Goal: Information Seeking & Learning: Find specific fact

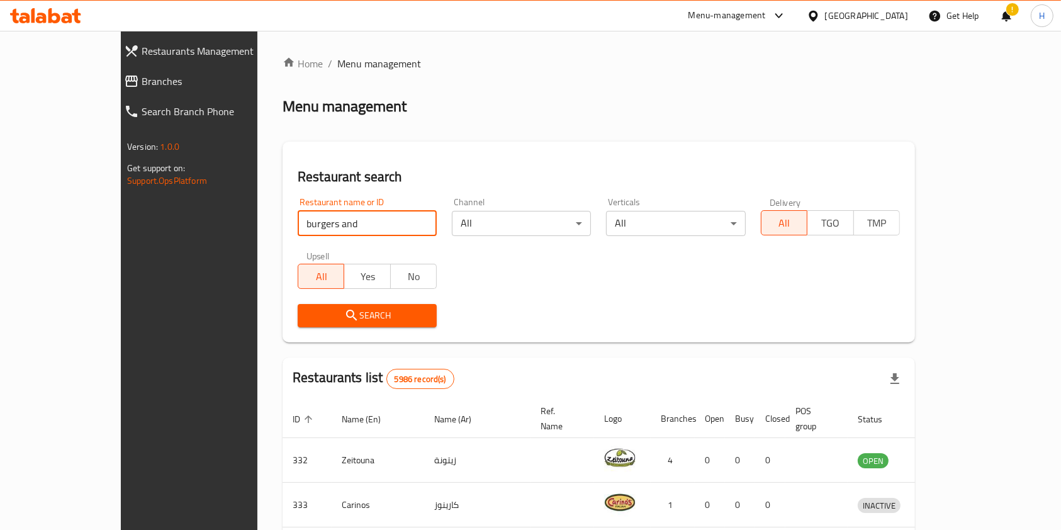
click button "Search" at bounding box center [367, 315] width 139 height 23
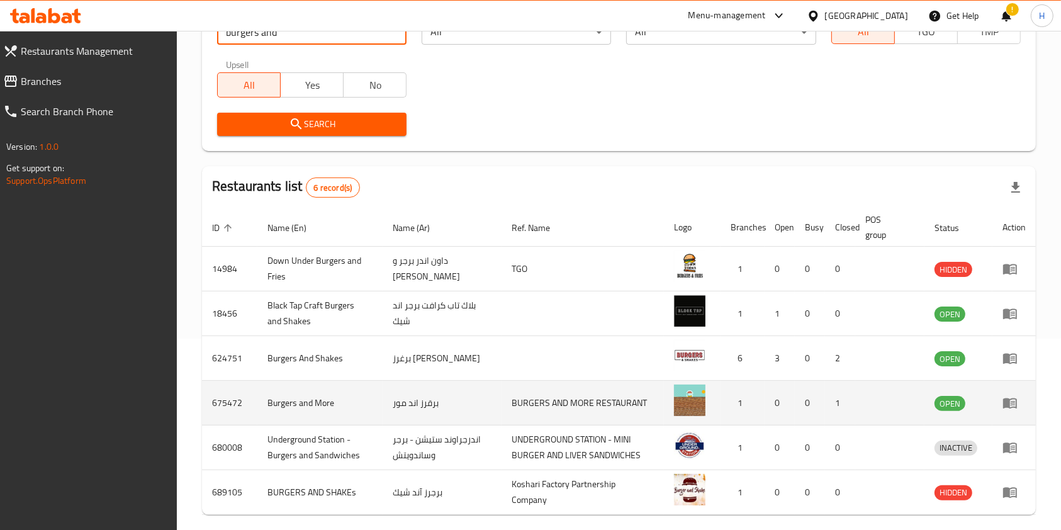
scroll to position [241, 0]
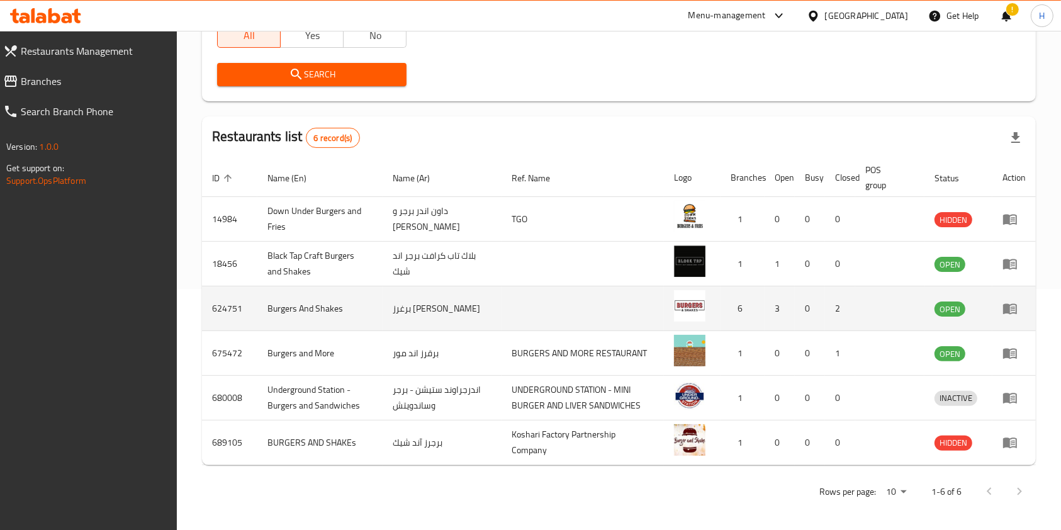
click at [284, 312] on td "Burgers And Shakes" at bounding box center [319, 308] width 125 height 45
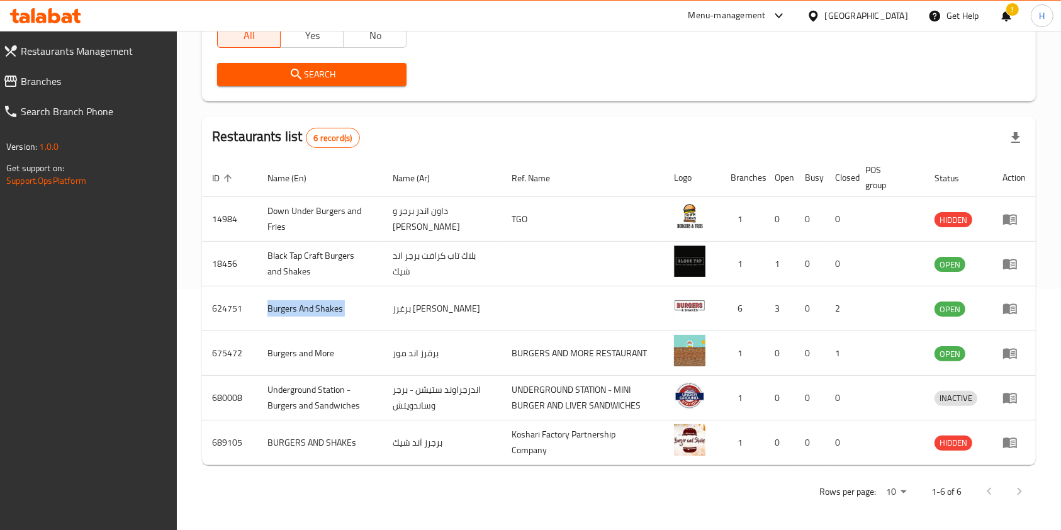
copy td "Burgers And Shakes"
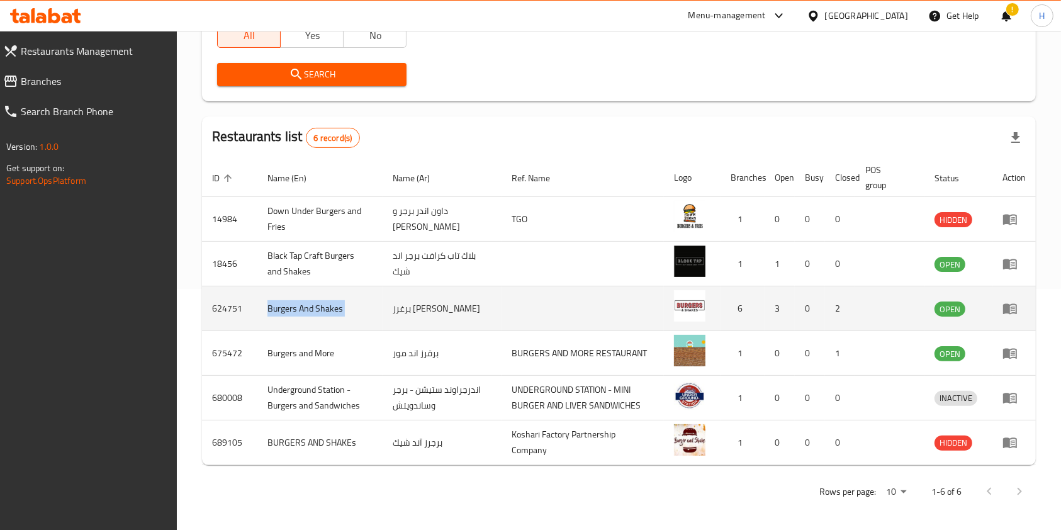
click at [225, 312] on td "624751" at bounding box center [229, 308] width 55 height 45
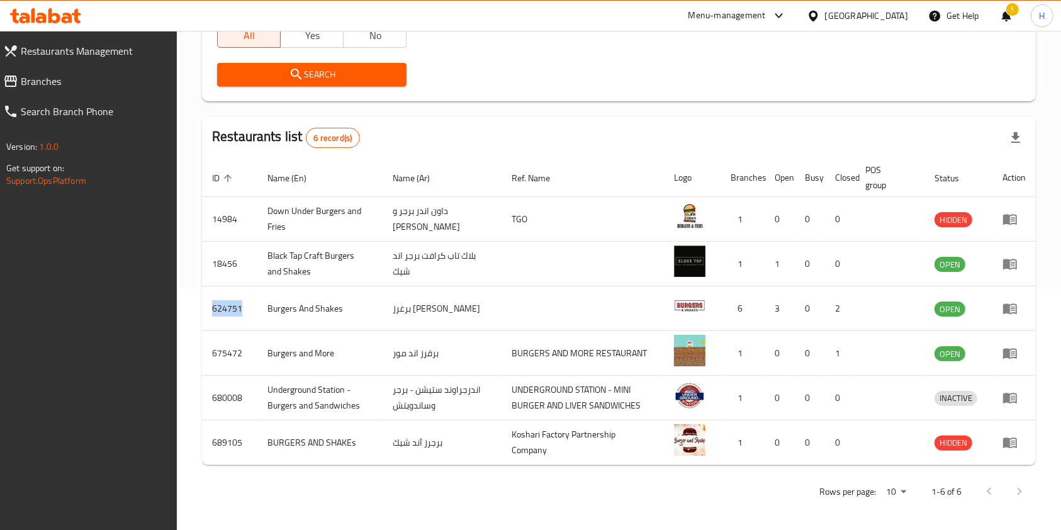
copy td "624751"
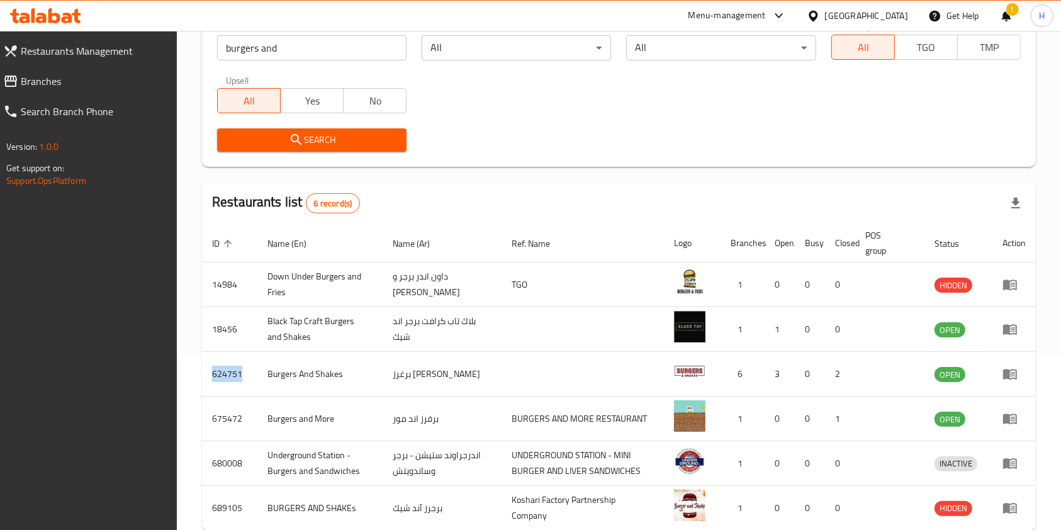
scroll to position [73, 0]
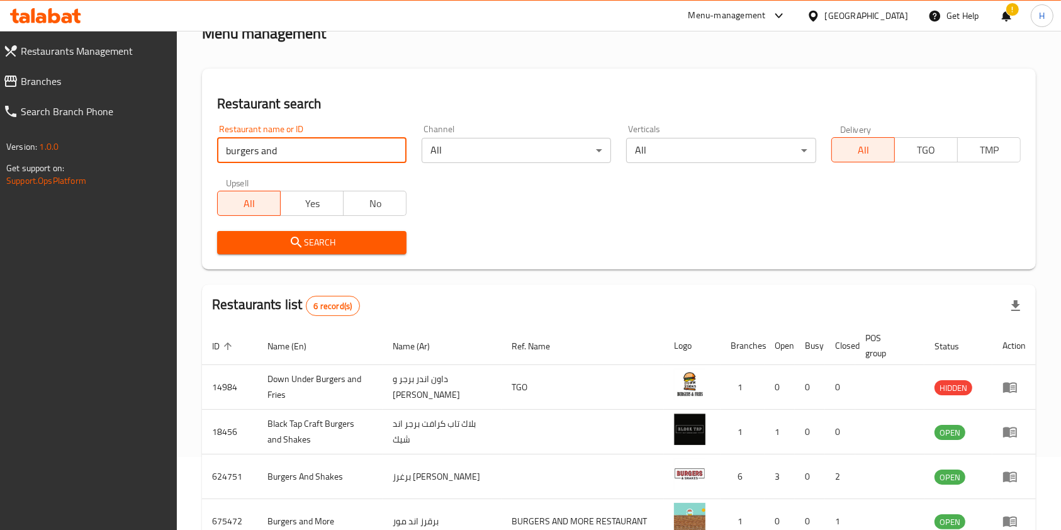
drag, startPoint x: 330, startPoint y: 150, endPoint x: 33, endPoint y: 129, distance: 297.9
click at [35, 128] on div "Restaurants Management Branches Search Branch Phone Version: 1.0.0 Get support …" at bounding box center [530, 329] width 1061 height 743
click button "Search" at bounding box center [311, 242] width 189 height 23
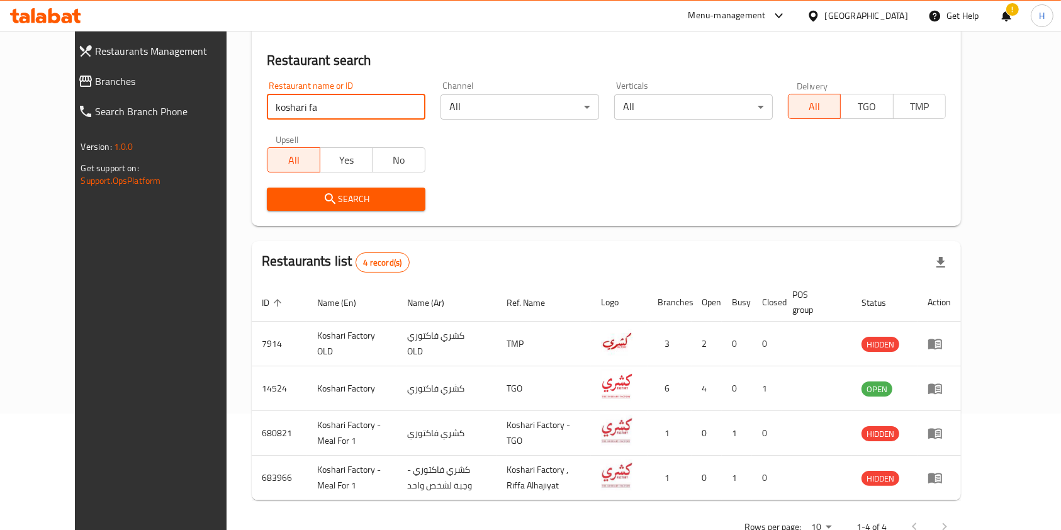
scroll to position [153, 0]
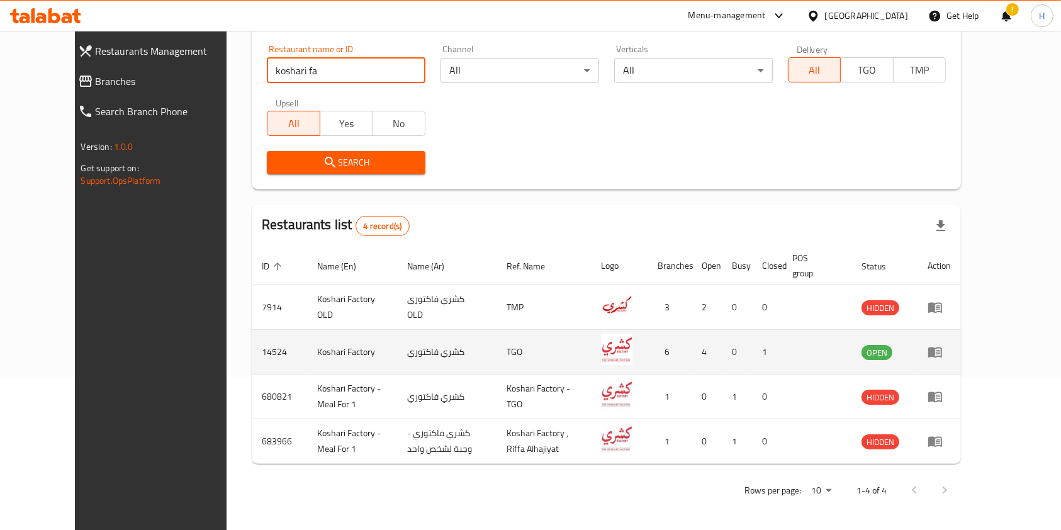
click at [307, 352] on td "Koshari Factory" at bounding box center [352, 352] width 90 height 45
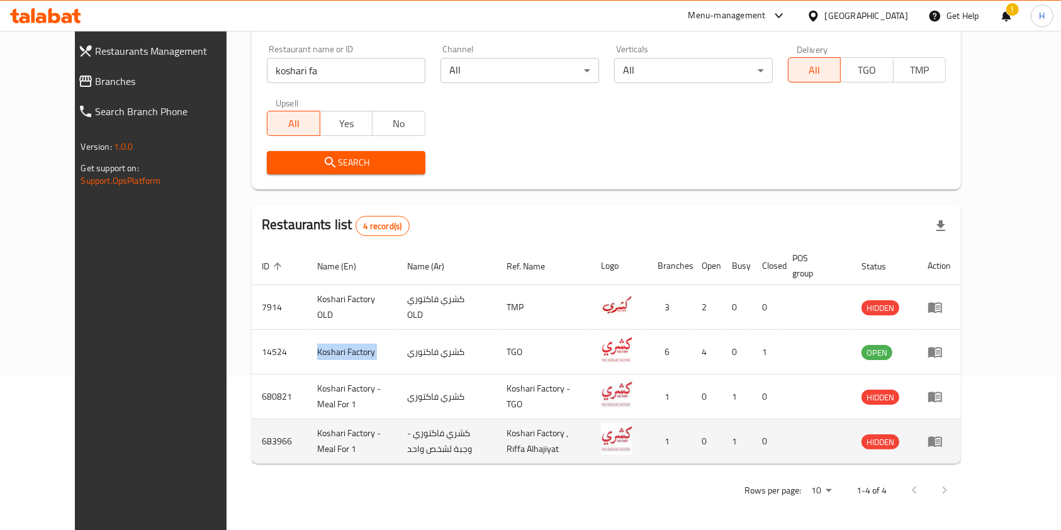
copy td "Koshari Factory"
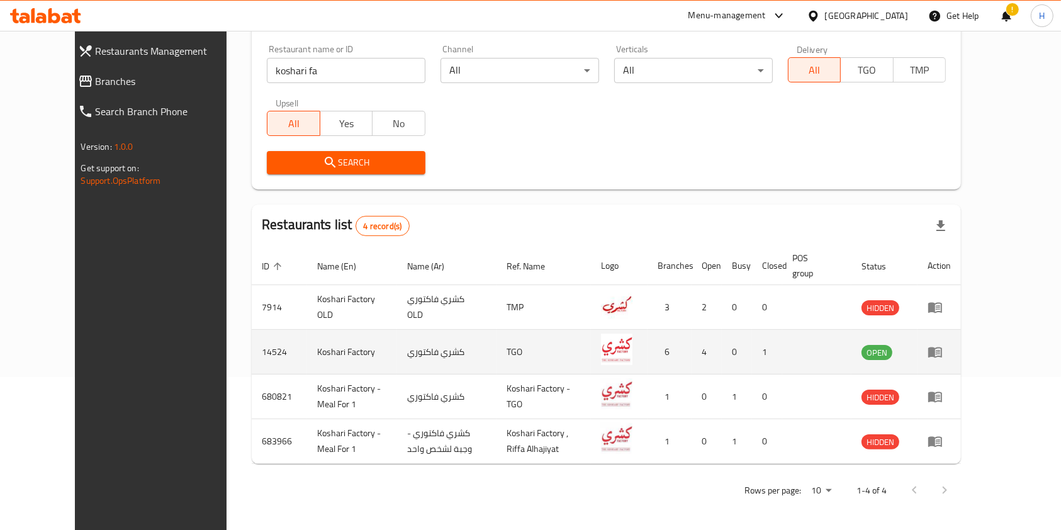
click at [252, 348] on td "14524" at bounding box center [279, 352] width 55 height 45
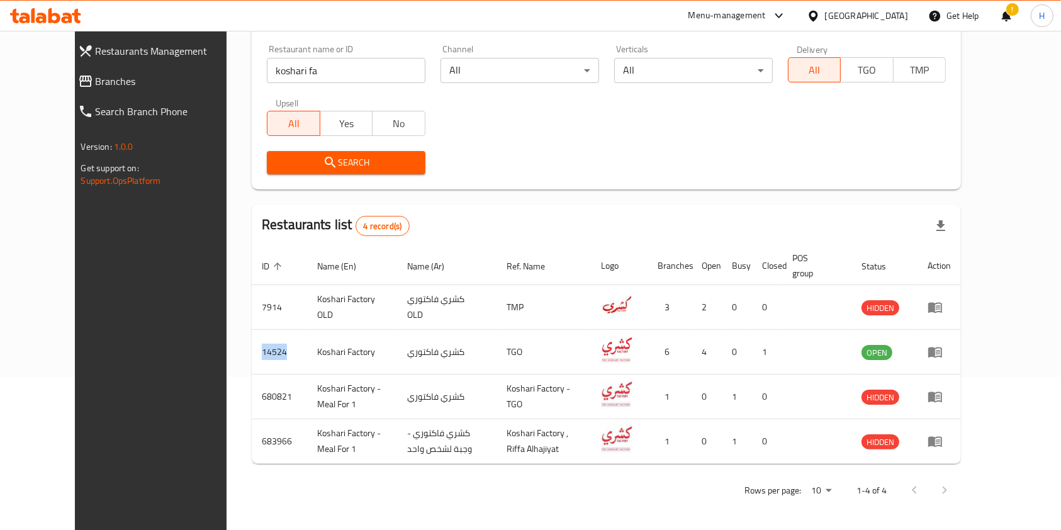
copy td "14524"
drag, startPoint x: 300, startPoint y: 70, endPoint x: 71, endPoint y: 63, distance: 228.6
click at [75, 63] on div "Restaurants Management Branches Search Branch Phone Version: 1.0.0 Get support …" at bounding box center [531, 205] width 912 height 654
click button "Search" at bounding box center [346, 162] width 159 height 23
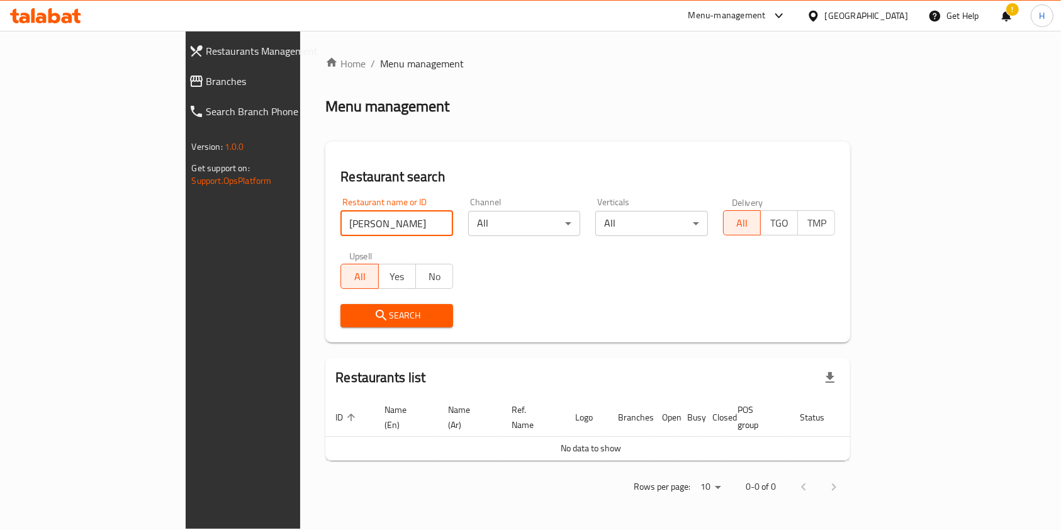
scroll to position [0, 0]
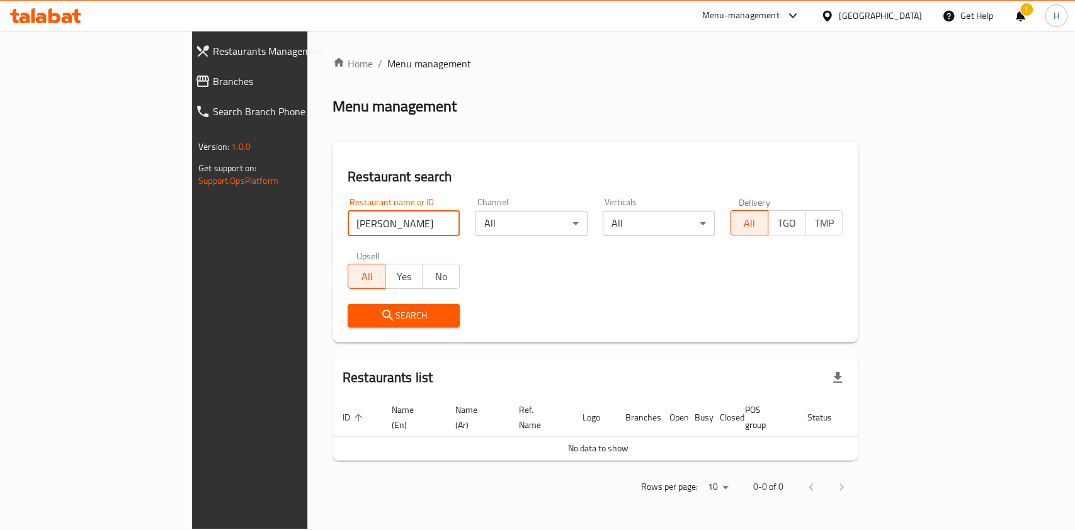
click at [332, 68] on div "Home / Menu management Menu management Restaurant search Restaurant name or ID …" at bounding box center [594, 280] width 525 height 448
drag, startPoint x: 281, startPoint y: 224, endPoint x: 0, endPoint y: 322, distance: 297.2
click at [192, 322] on div "Restaurants Management Branches Search Branch Phone Version: 1.0.0 Get support …" at bounding box center [537, 280] width 691 height 498
click button "Search" at bounding box center [403, 315] width 113 height 23
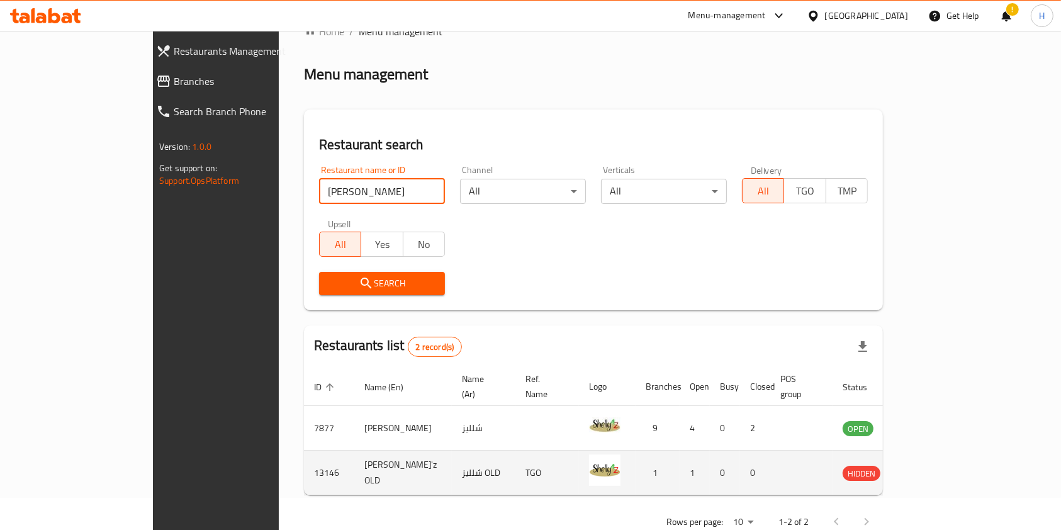
scroll to position [50, 0]
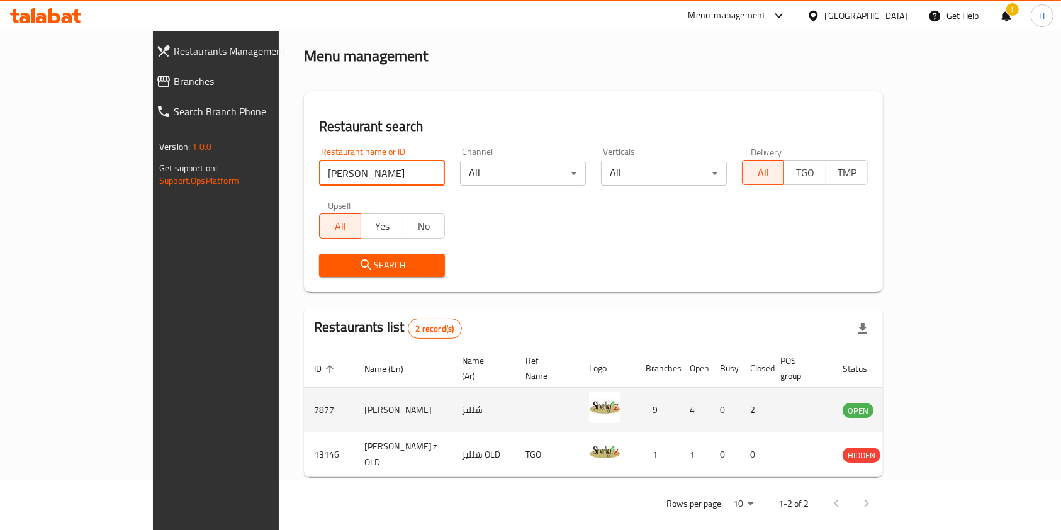
click at [354, 390] on td "[PERSON_NAME]" at bounding box center [403, 410] width 98 height 45
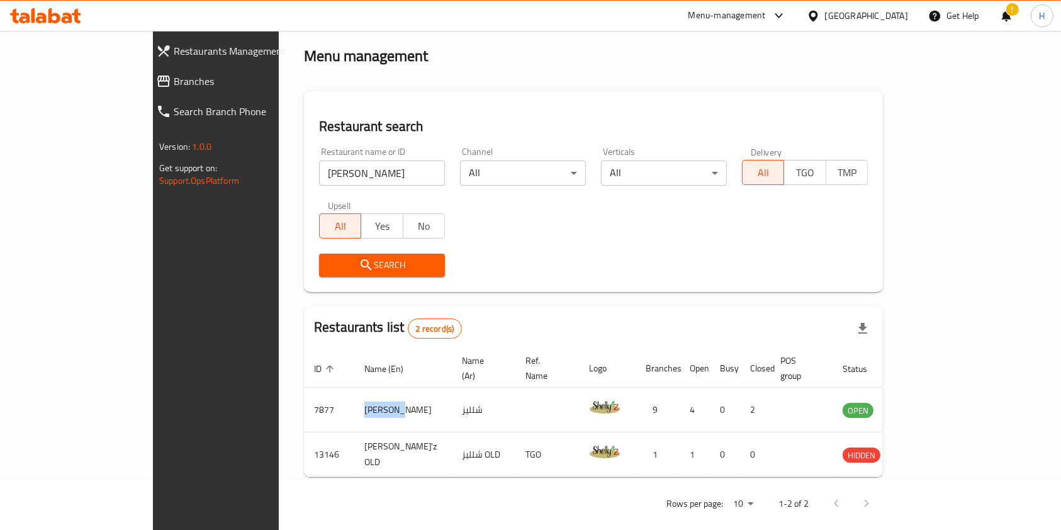
copy td "[PERSON_NAME]"
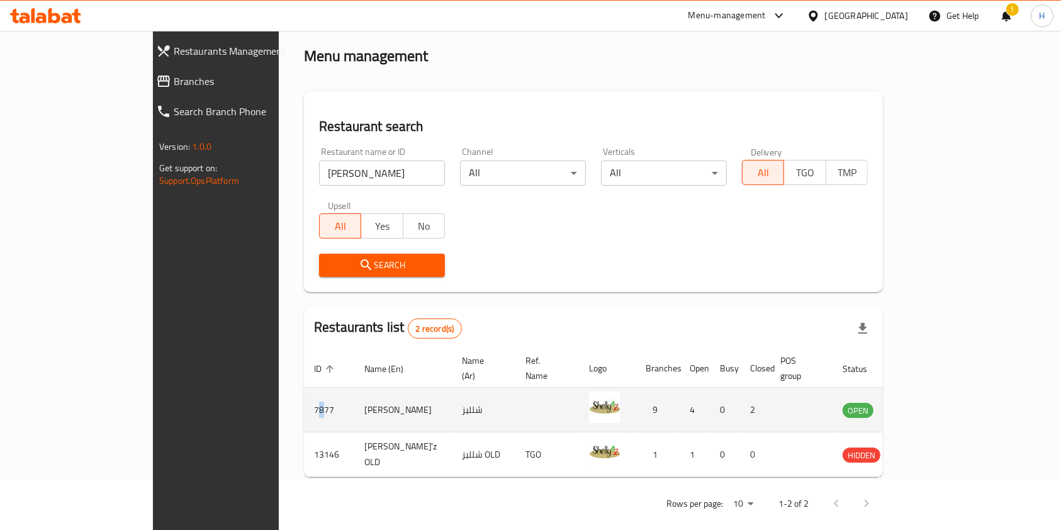
click at [304, 396] on td "7877" at bounding box center [329, 410] width 50 height 45
click at [304, 398] on td "7877" at bounding box center [329, 410] width 50 height 45
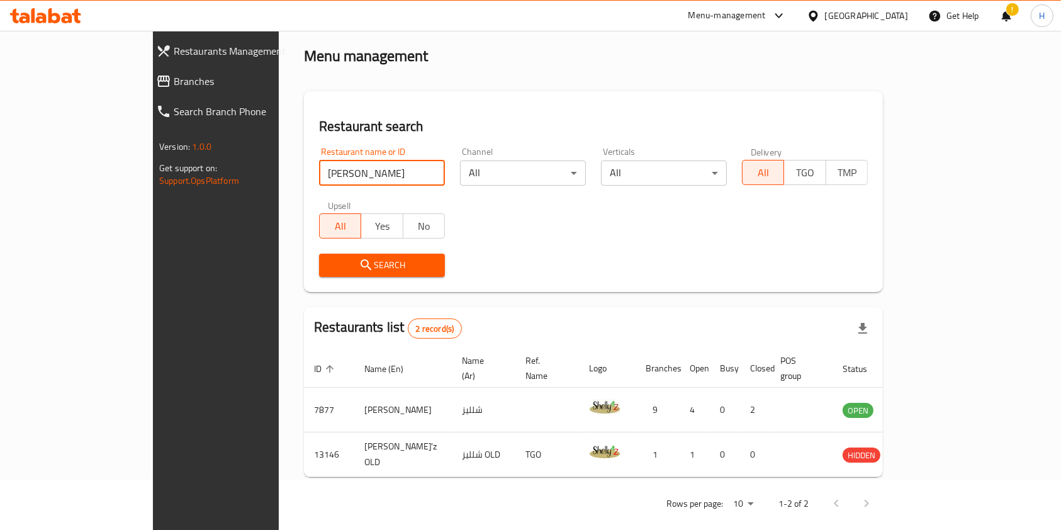
drag, startPoint x: 319, startPoint y: 177, endPoint x: 124, endPoint y: 184, distance: 195.3
click at [153, 184] on div "Restaurants Management Branches Search Branch Phone Version: 1.0.0 Get support …" at bounding box center [530, 262] width 755 height 565
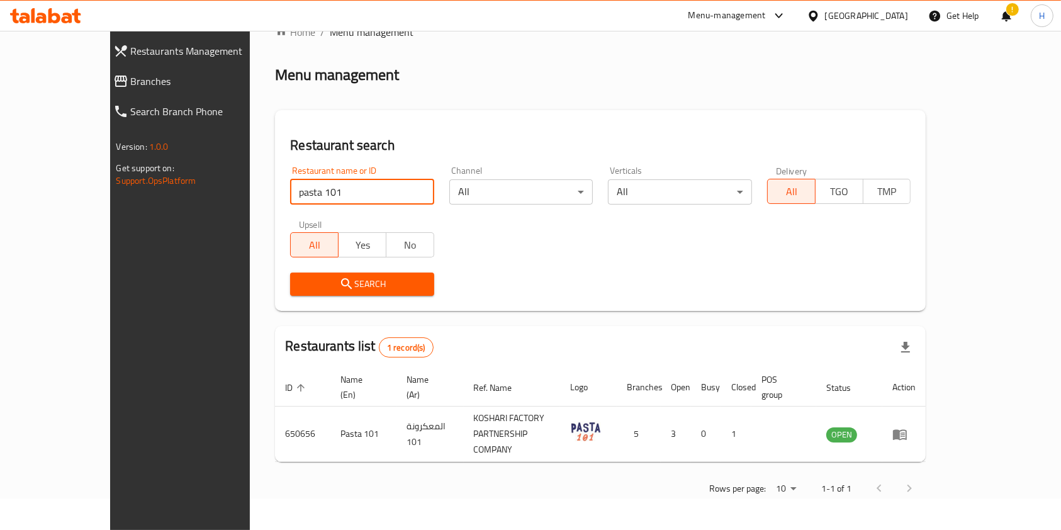
scroll to position [0, 0]
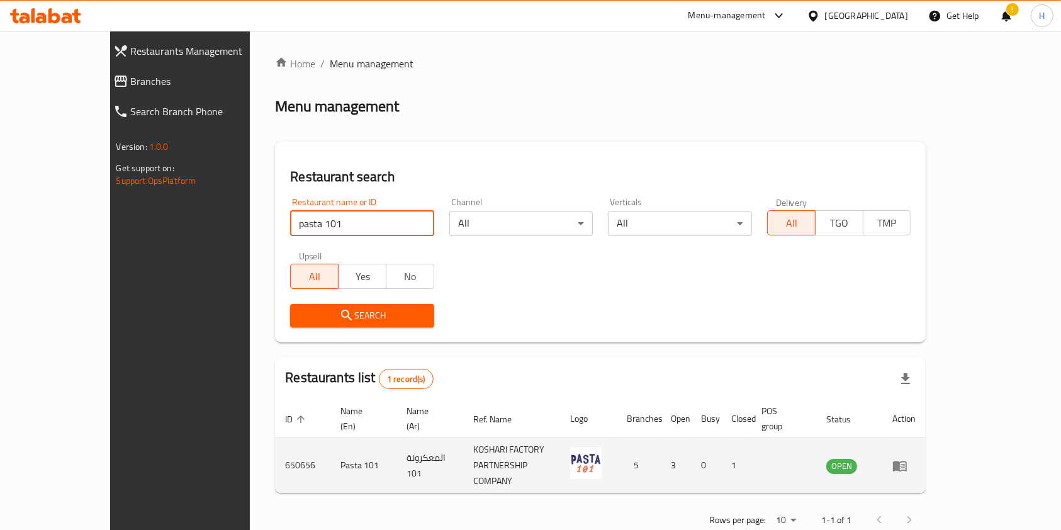
click at [330, 447] on td "Pasta 101" at bounding box center [363, 465] width 66 height 55
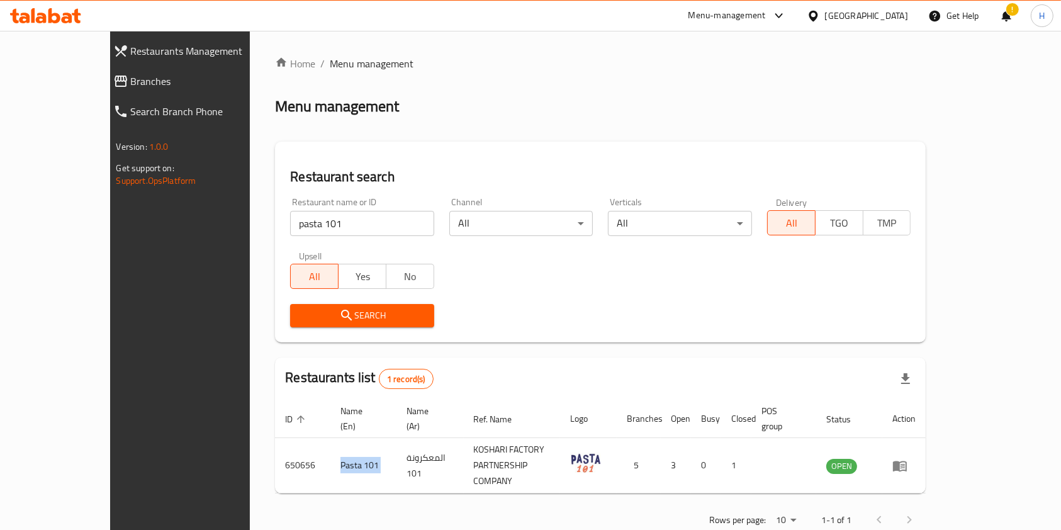
copy td "Pasta 101"
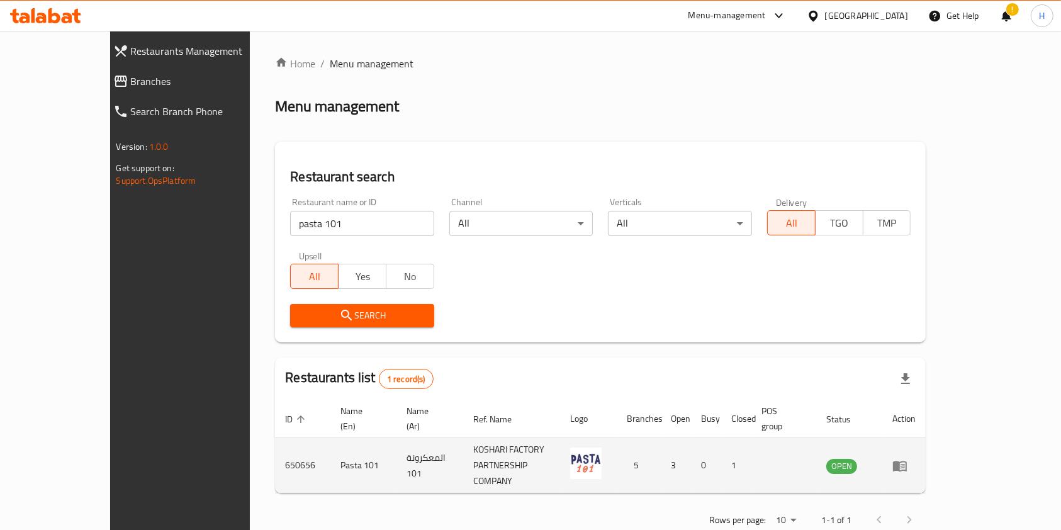
click at [275, 453] on td "650656" at bounding box center [302, 465] width 55 height 55
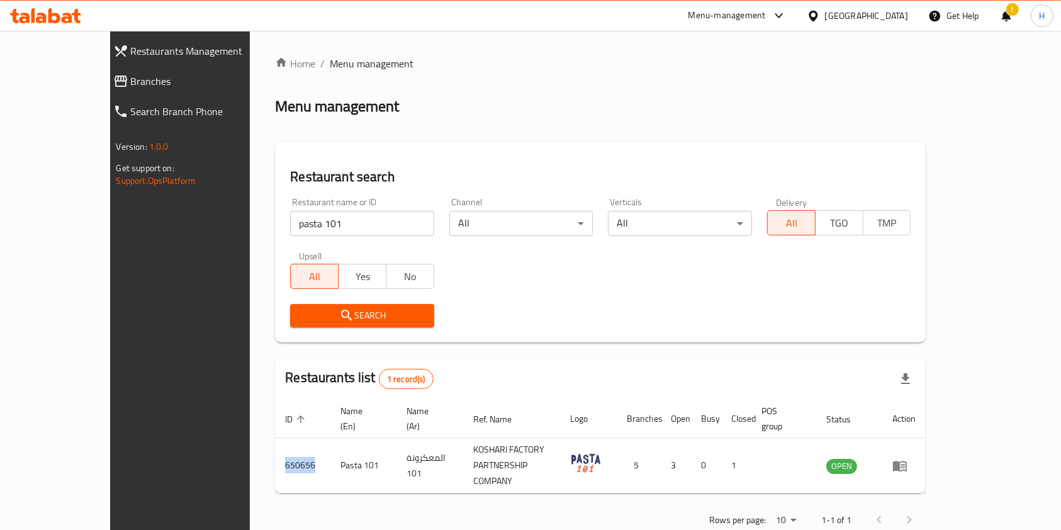
copy td "650656"
drag, startPoint x: 301, startPoint y: 221, endPoint x: 302, endPoint y: 227, distance: 6.4
click at [301, 221] on input "pasta 101" at bounding box center [362, 223] width 144 height 25
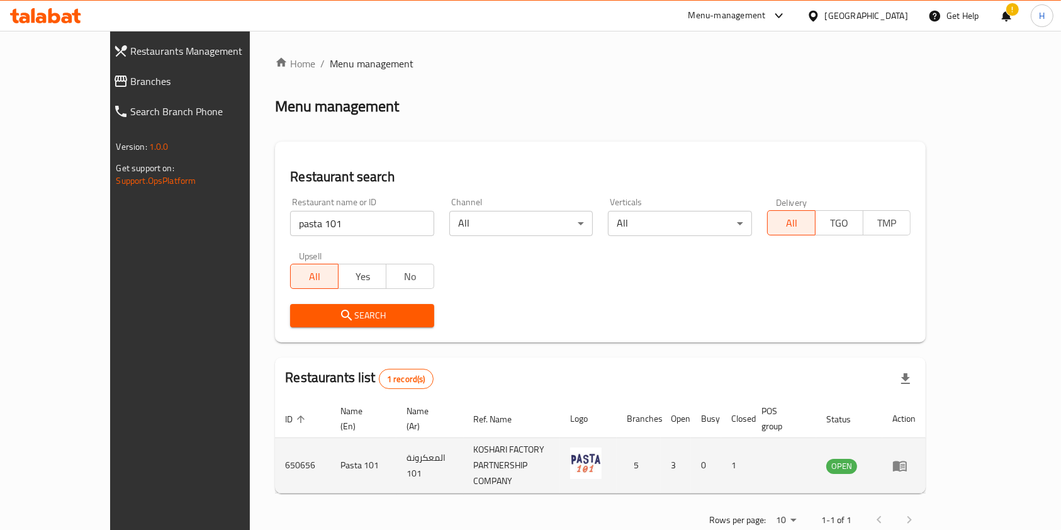
click at [330, 446] on td "Pasta 101" at bounding box center [363, 465] width 66 height 55
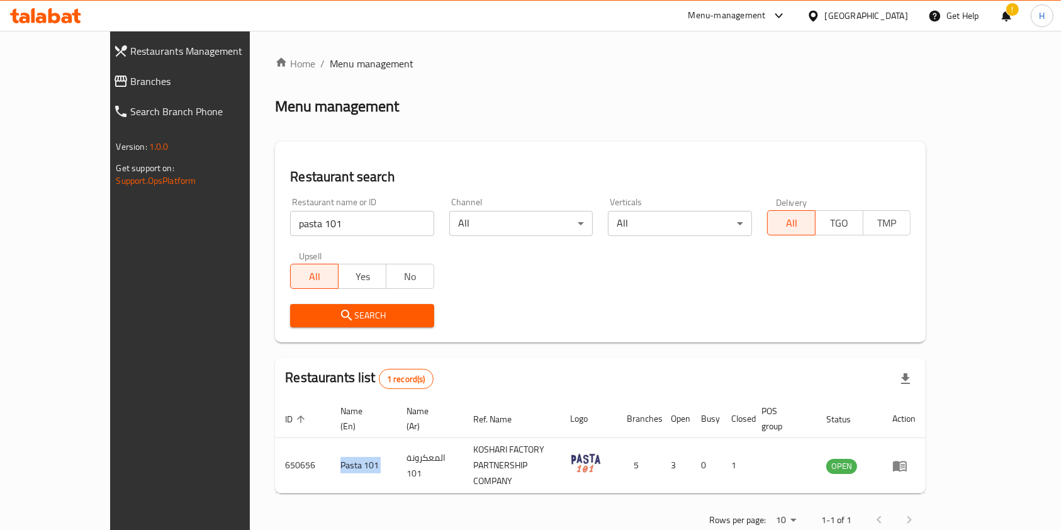
copy td "Pasta 101"
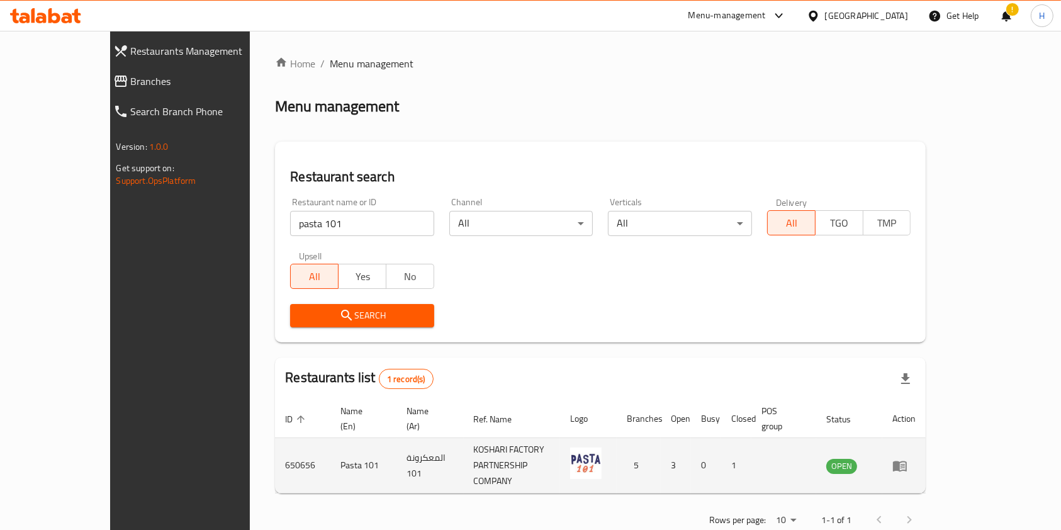
click at [275, 438] on td "650656" at bounding box center [302, 465] width 55 height 55
click at [275, 441] on td "650656" at bounding box center [302, 465] width 55 height 55
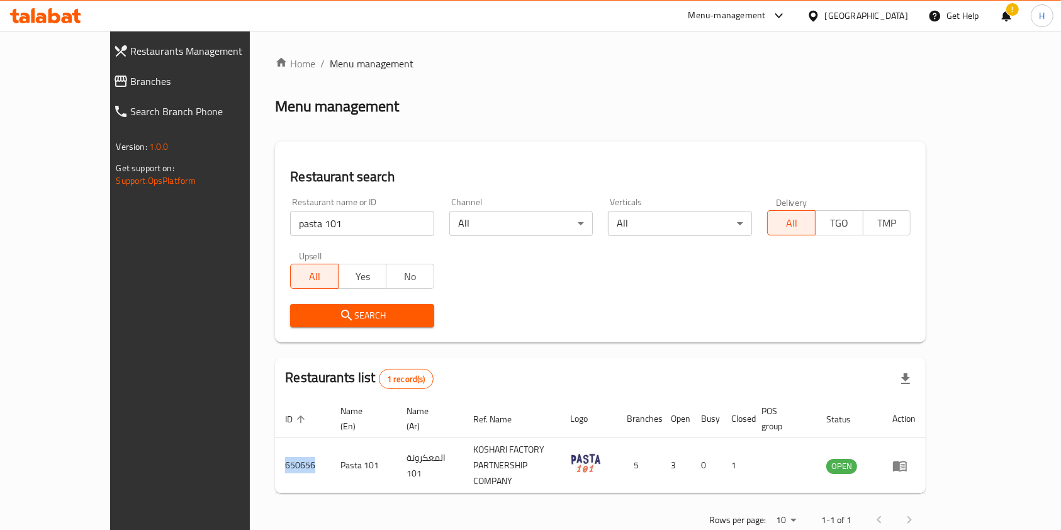
copy td "650656"
drag, startPoint x: 280, startPoint y: 223, endPoint x: -383, endPoint y: 258, distance: 664.4
click at [0, 258] on html "​ Menu-management [GEOGRAPHIC_DATA] Get Help ! H Restaurants Management Branche…" at bounding box center [530, 265] width 1061 height 530
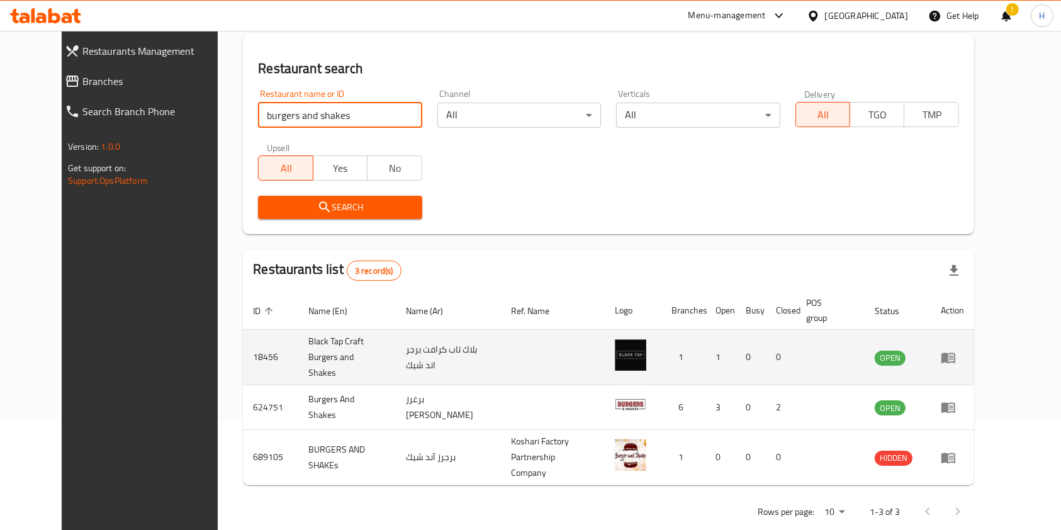
scroll to position [109, 0]
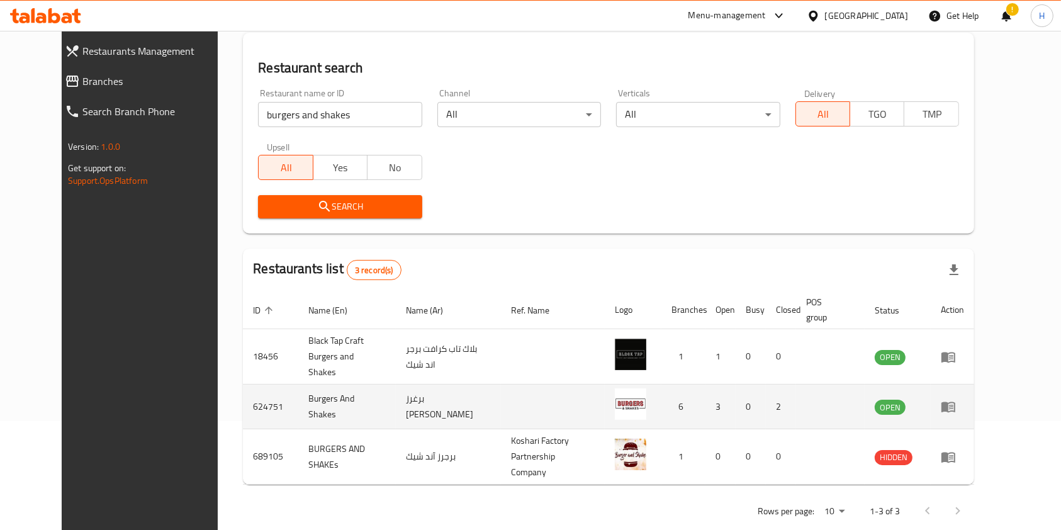
click at [301, 400] on td "Burgers And Shakes" at bounding box center [346, 407] width 97 height 45
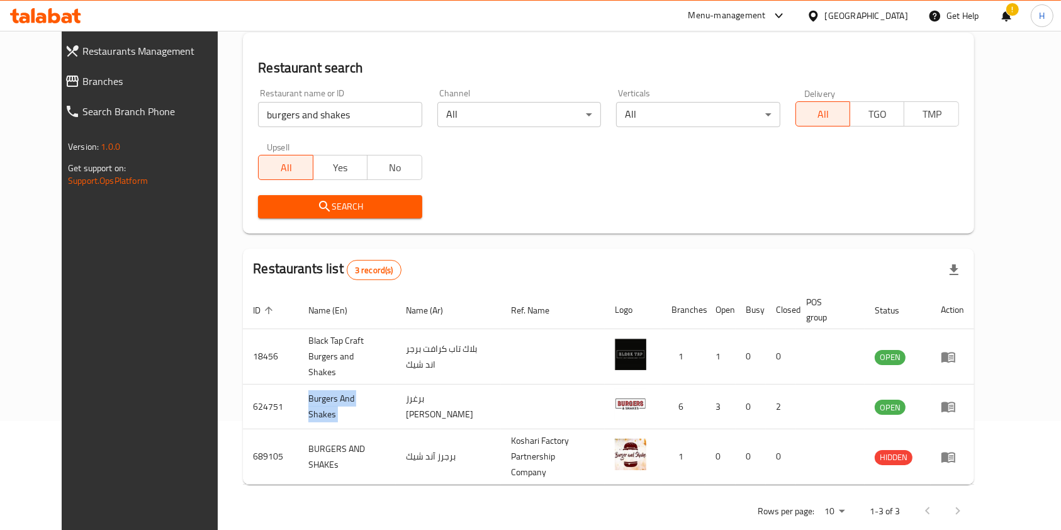
copy td "Burgers And Shakes"
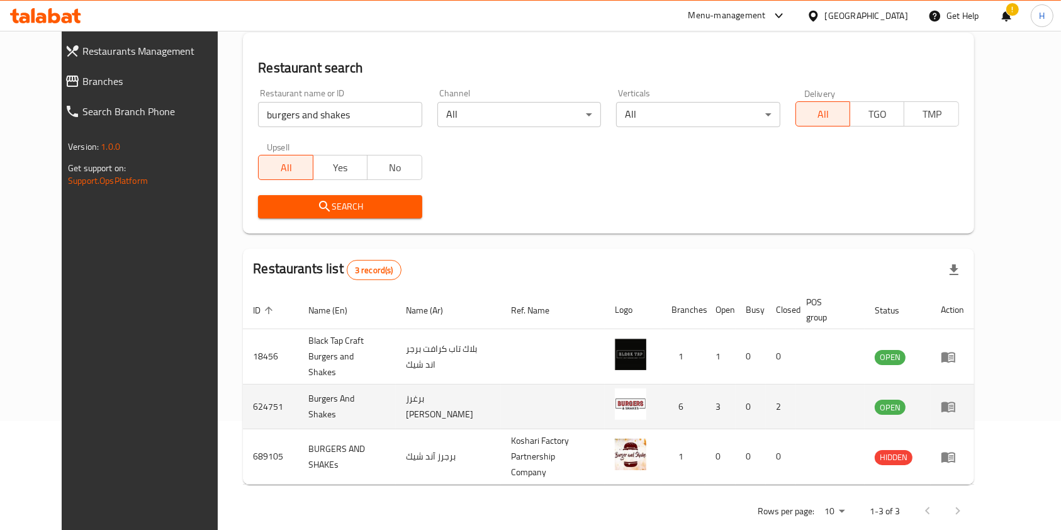
click at [243, 400] on td "624751" at bounding box center [270, 407] width 55 height 45
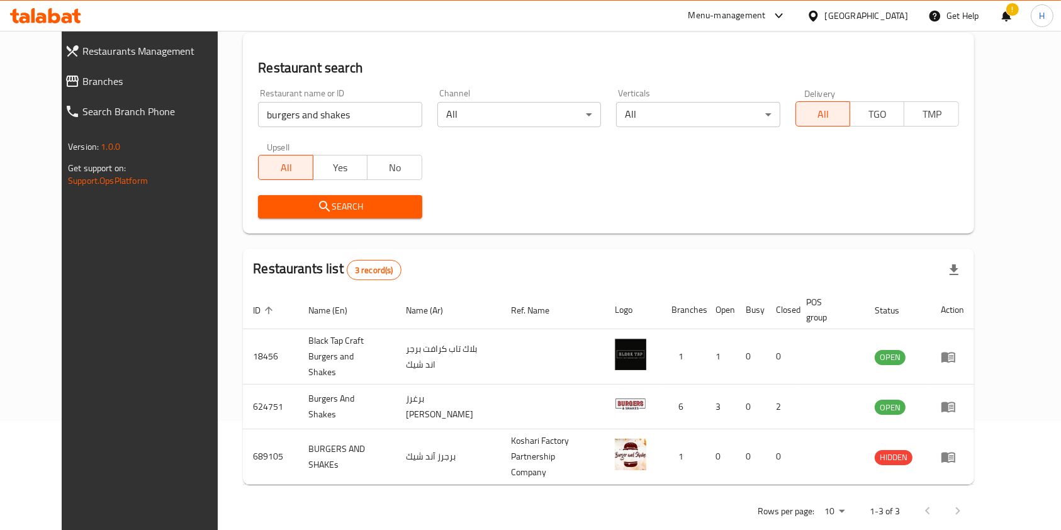
drag, startPoint x: 120, startPoint y: 135, endPoint x: 113, endPoint y: 144, distance: 11.7
click at [120, 136] on div "Restaurants Management Branches Search Branch Phone Version: 1.0.0 Get support …" at bounding box center [531, 237] width 938 height 631
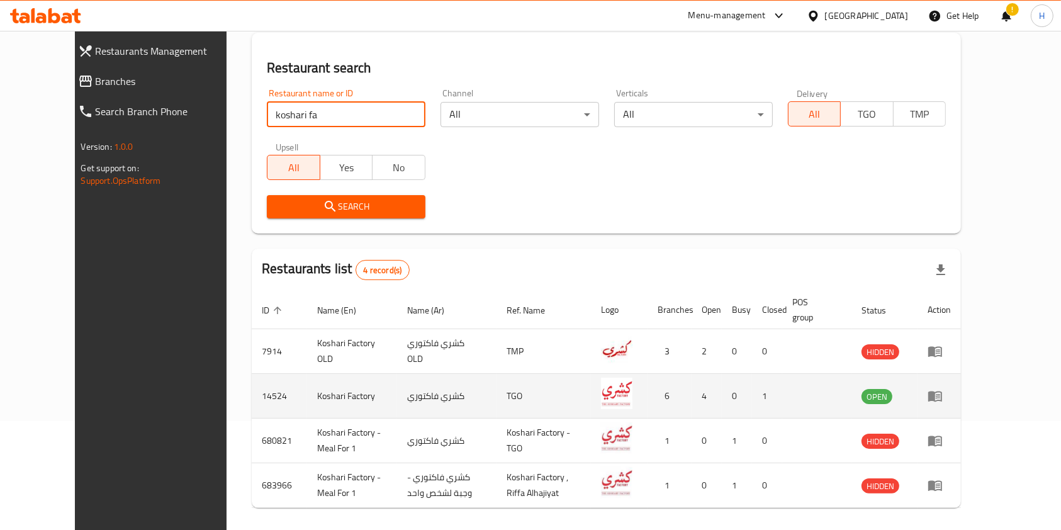
click at [252, 391] on td "14524" at bounding box center [279, 396] width 55 height 45
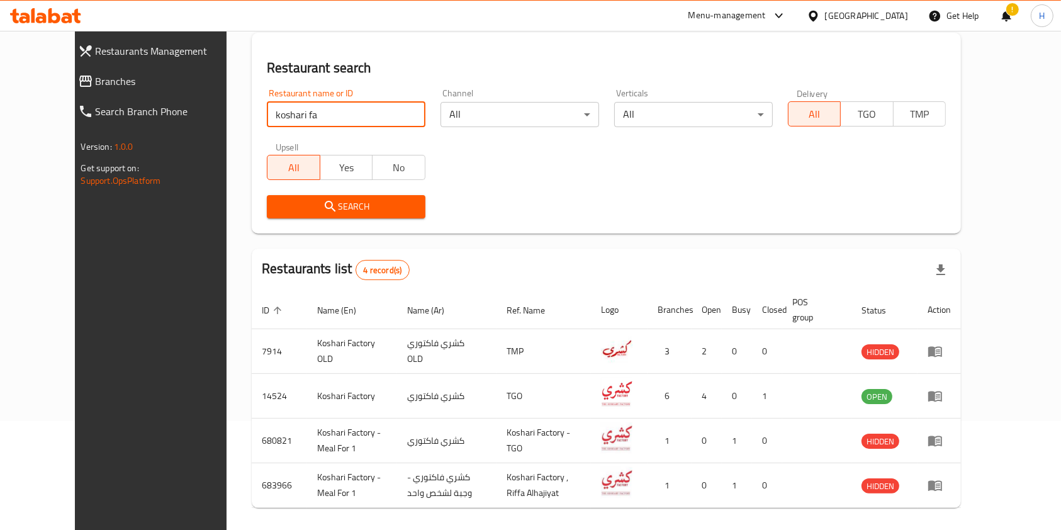
drag, startPoint x: 101, startPoint y: 124, endPoint x: 70, endPoint y: 141, distance: 35.2
click at [75, 131] on div "Restaurants Management Branches Search Branch Phone Version: 1.0.0 Get support …" at bounding box center [531, 249] width 912 height 654
type input "[PERSON_NAME]"
click button "Search" at bounding box center [346, 206] width 159 height 23
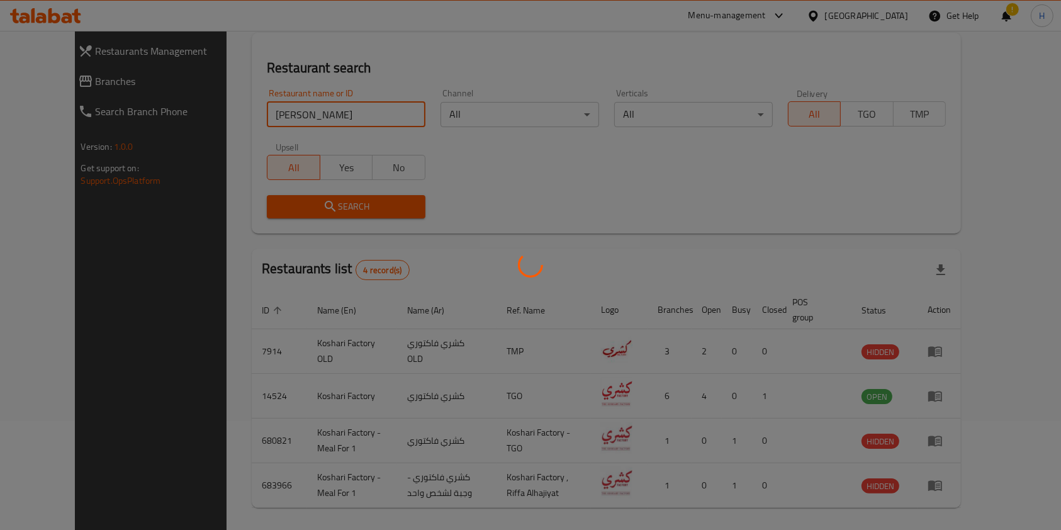
scroll to position [50, 0]
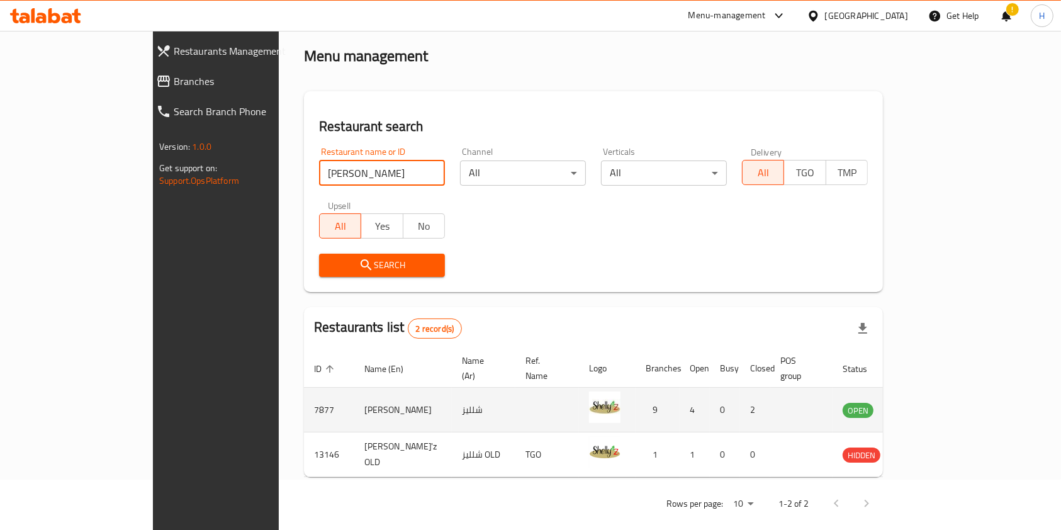
click at [354, 395] on td "[PERSON_NAME]" at bounding box center [403, 410] width 98 height 45
click at [304, 393] on td "7877" at bounding box center [329, 410] width 50 height 45
click at [304, 392] on td "7877" at bounding box center [329, 410] width 50 height 45
